Goal: Information Seeking & Learning: Learn about a topic

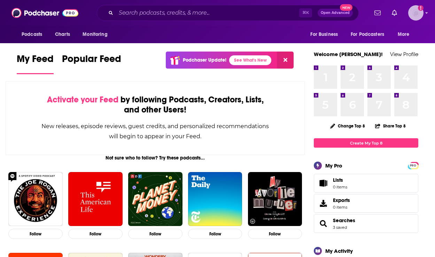
click at [415, 13] on img "Logged in as HughE" at bounding box center [415, 12] width 15 height 15
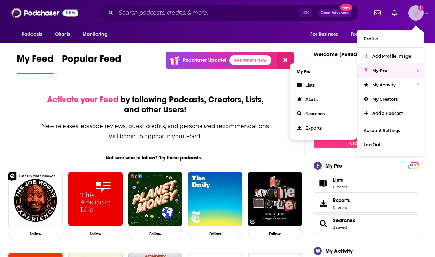
click at [380, 70] on span "My Pro" at bounding box center [379, 70] width 15 height 5
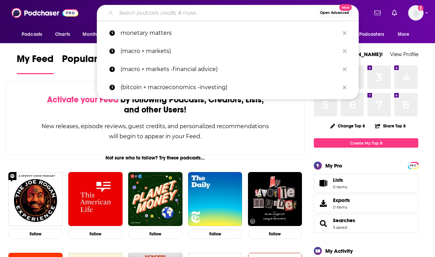
click at [161, 11] on input "Search podcasts, credits, & more..." at bounding box center [216, 12] width 201 height 11
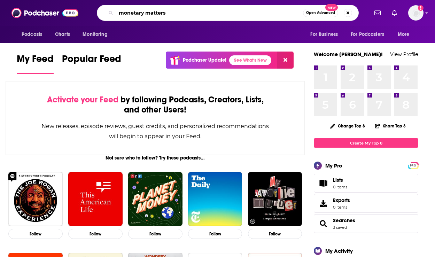
type input "monetary matters"
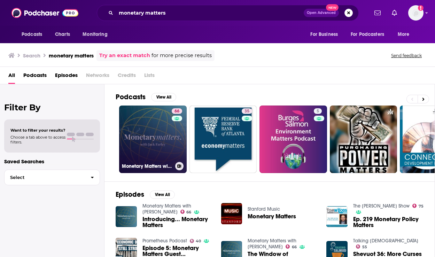
click at [151, 121] on link "66 Monetary Matters with [PERSON_NAME]" at bounding box center [153, 139] width 68 height 68
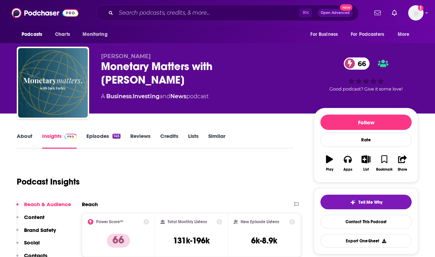
click at [268, 184] on div "Podcast Insights" at bounding box center [152, 178] width 271 height 36
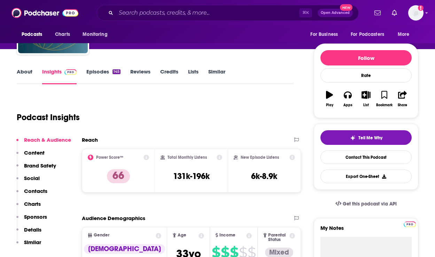
scroll to position [70, 0]
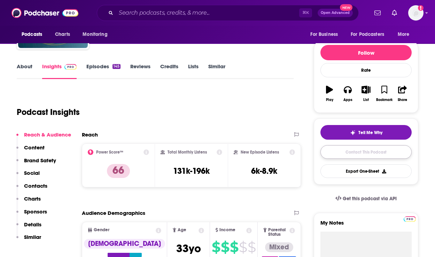
click at [343, 150] on link "Contact This Podcast" at bounding box center [365, 152] width 91 height 14
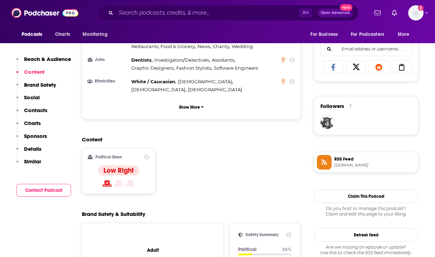
scroll to position [406, 0]
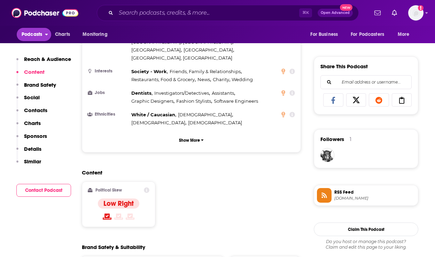
click at [34, 33] on span "Podcasts" at bounding box center [32, 35] width 21 height 10
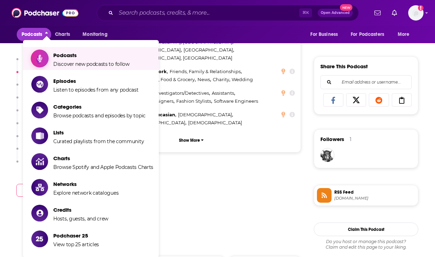
click at [64, 55] on span "Podcasts" at bounding box center [91, 55] width 76 height 7
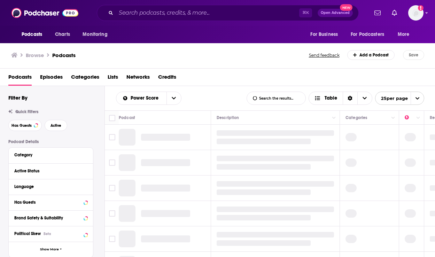
click at [195, 49] on div "Browse Podcasts Send feedback Add a Podcast Save" at bounding box center [217, 55] width 435 height 27
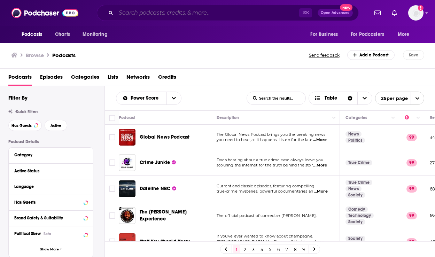
click at [144, 13] on input "Search podcasts, credits, & more..." at bounding box center [207, 12] width 183 height 11
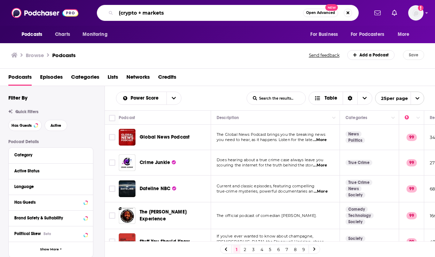
type input "(crypto + markets)"
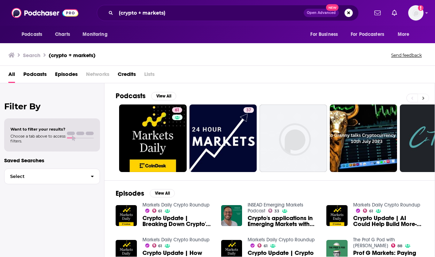
click at [422, 97] on icon at bounding box center [423, 98] width 2 height 5
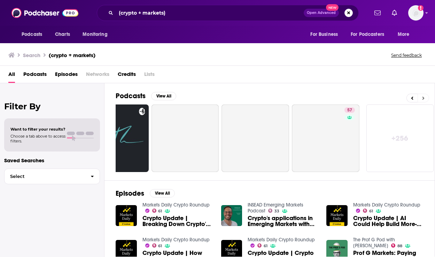
scroll to position [0, 319]
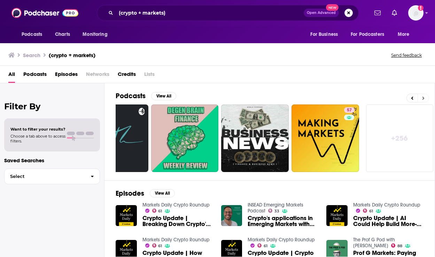
click at [422, 97] on icon at bounding box center [423, 98] width 2 height 5
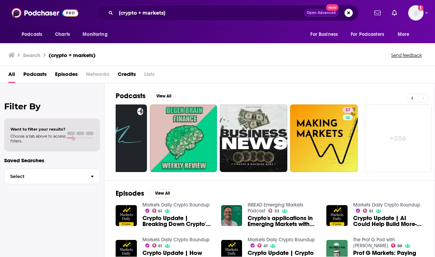
click at [410, 95] on button at bounding box center [411, 98] width 11 height 9
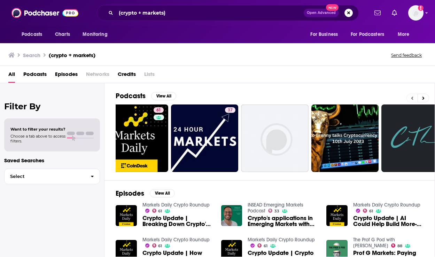
scroll to position [0, 1]
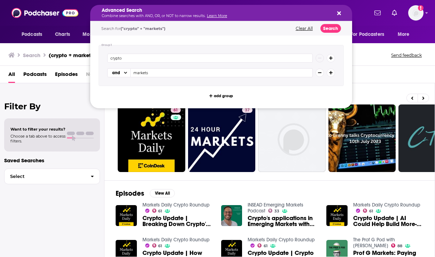
click at [305, 27] on button "Clear All" at bounding box center [304, 28] width 21 height 5
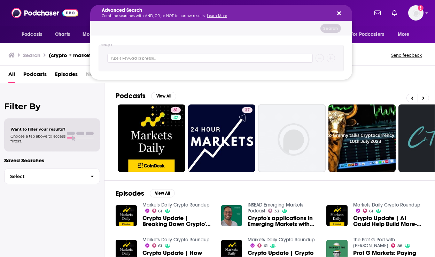
click at [338, 14] on icon "Search podcasts, credits, & more..." at bounding box center [339, 13] width 4 height 4
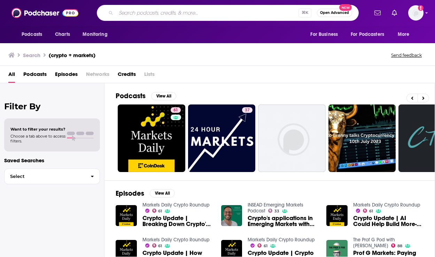
click at [173, 10] on input "Search podcasts, credits, & more..." at bounding box center [207, 12] width 182 height 11
type input "crypto"
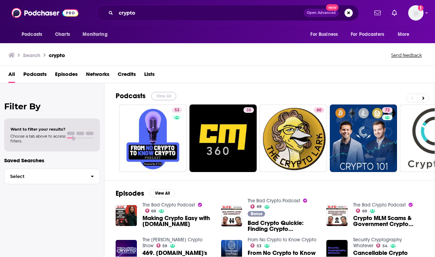
click at [163, 92] on button "View All" at bounding box center [163, 96] width 25 height 8
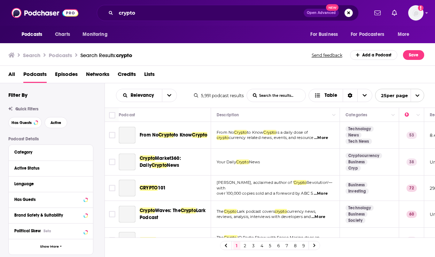
click at [203, 71] on div "All Podcasts Episodes Networks Credits Lists" at bounding box center [218, 76] width 421 height 14
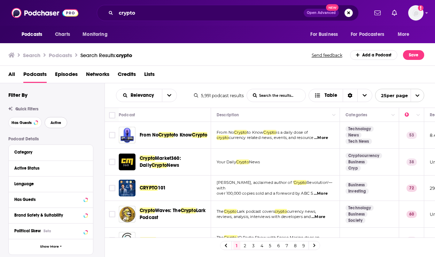
click at [58, 123] on span "Active" at bounding box center [55, 123] width 11 height 4
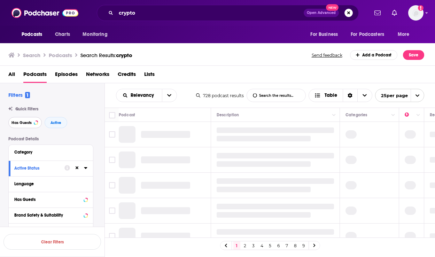
click at [21, 123] on span "Has Guests" at bounding box center [21, 123] width 20 height 4
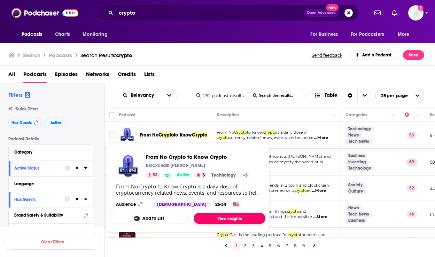
click at [221, 216] on link "View Insights" at bounding box center [230, 218] width 72 height 11
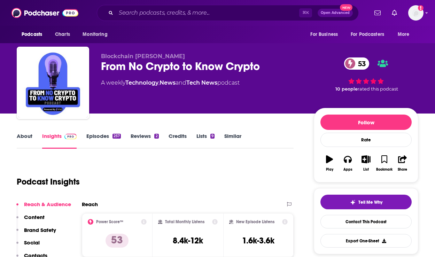
click at [201, 166] on div "Podcast Insights" at bounding box center [152, 178] width 271 height 36
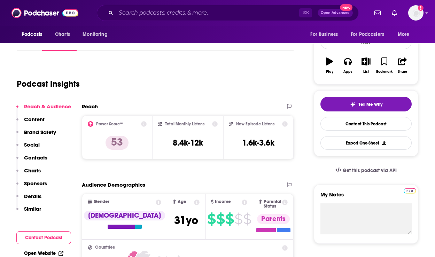
scroll to position [97, 0]
